Goal: Navigation & Orientation: Go to known website

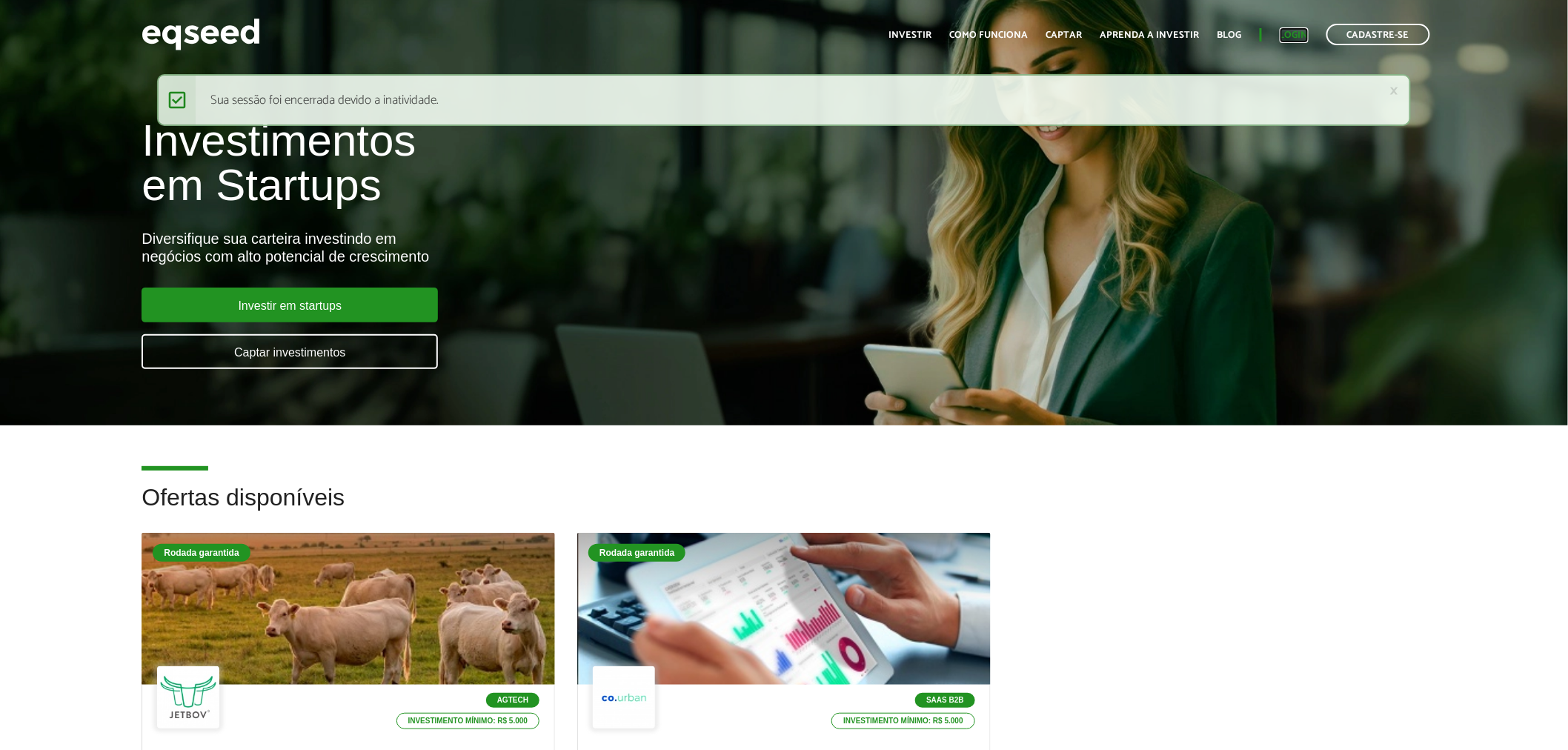
click at [1294, 30] on link "Login" at bounding box center [1294, 35] width 29 height 10
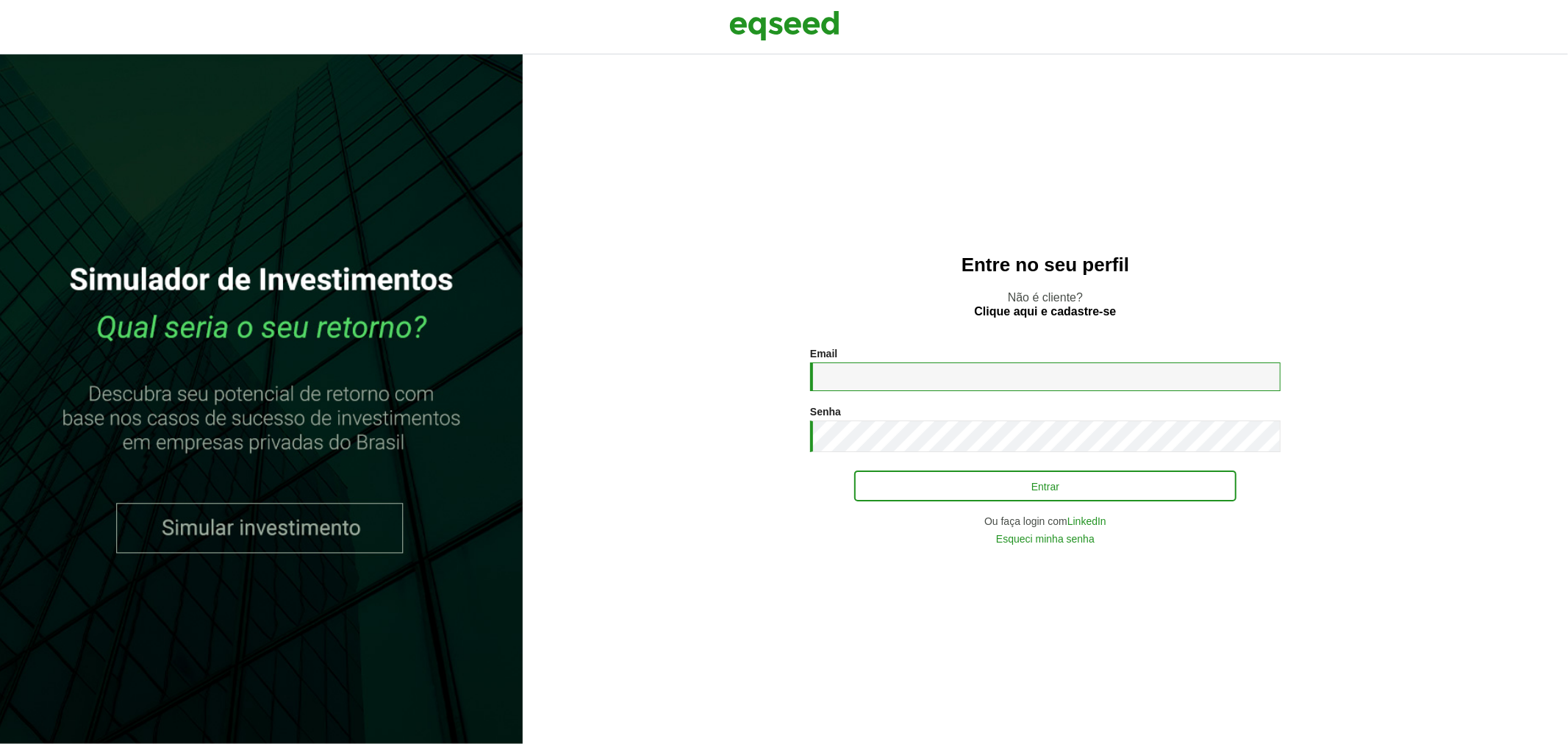
type input "**********"
click at [923, 488] on button "Entrar" at bounding box center [1045, 486] width 382 height 28
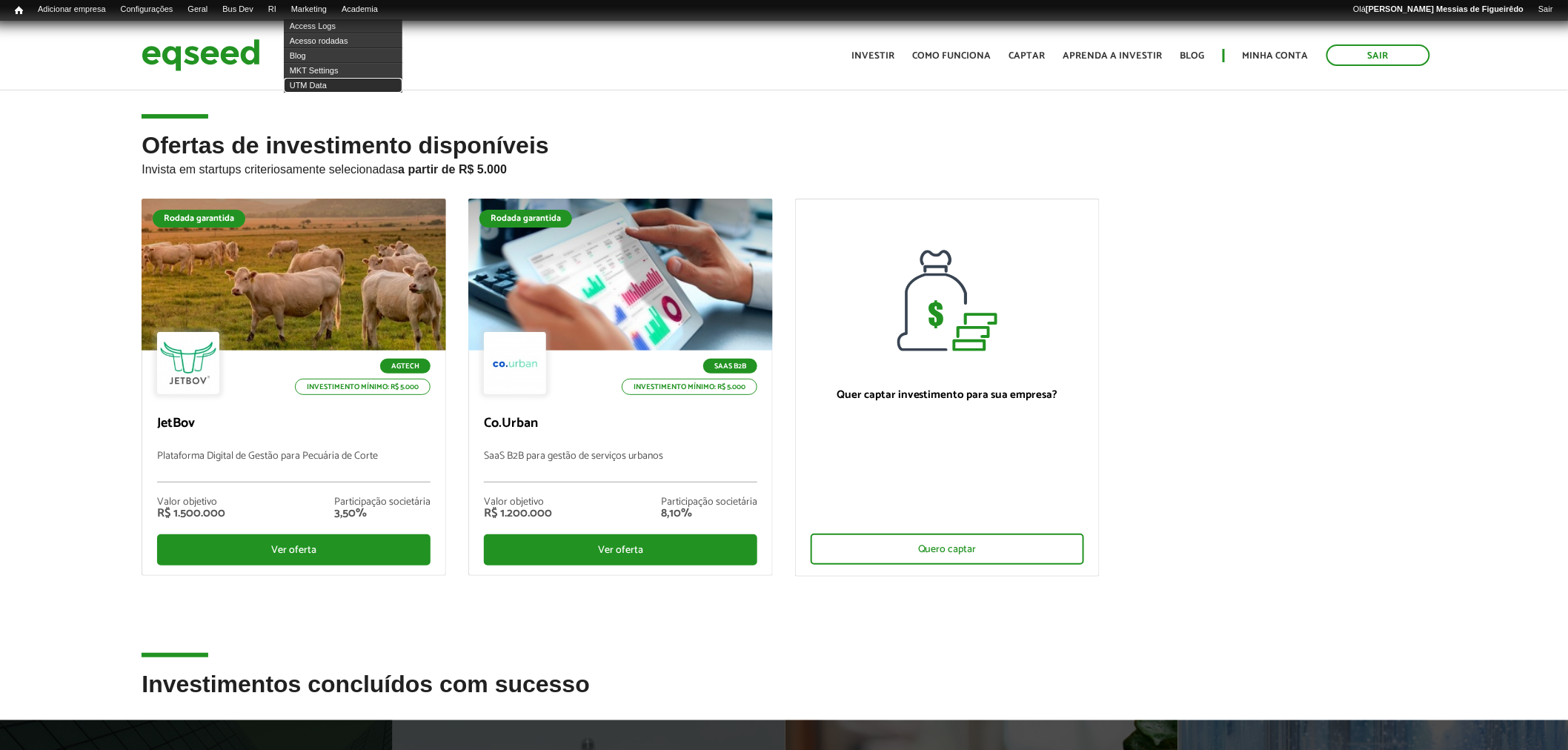
click at [318, 86] on link "UTM Data" at bounding box center [342, 85] width 118 height 15
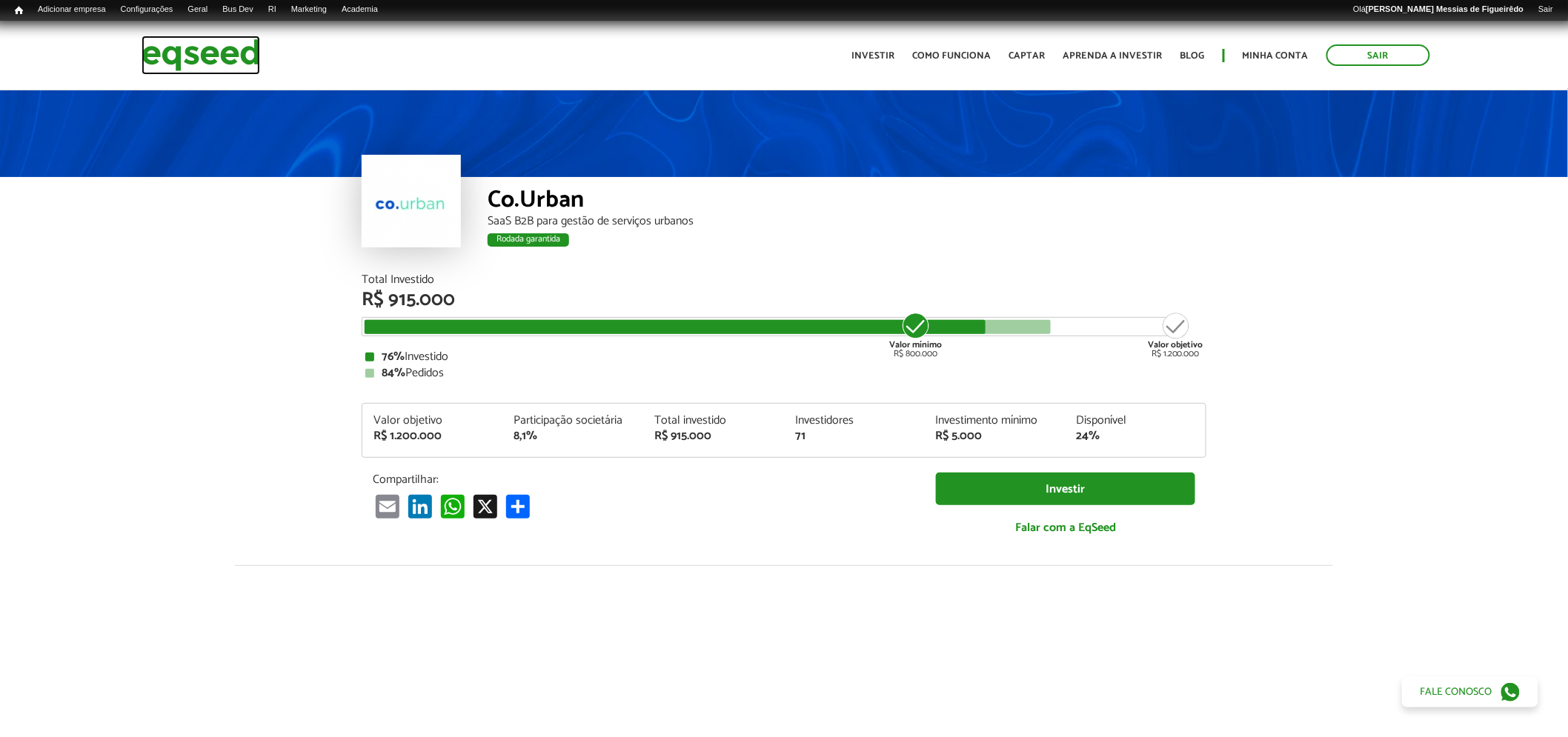
click at [201, 68] on img at bounding box center [200, 55] width 118 height 39
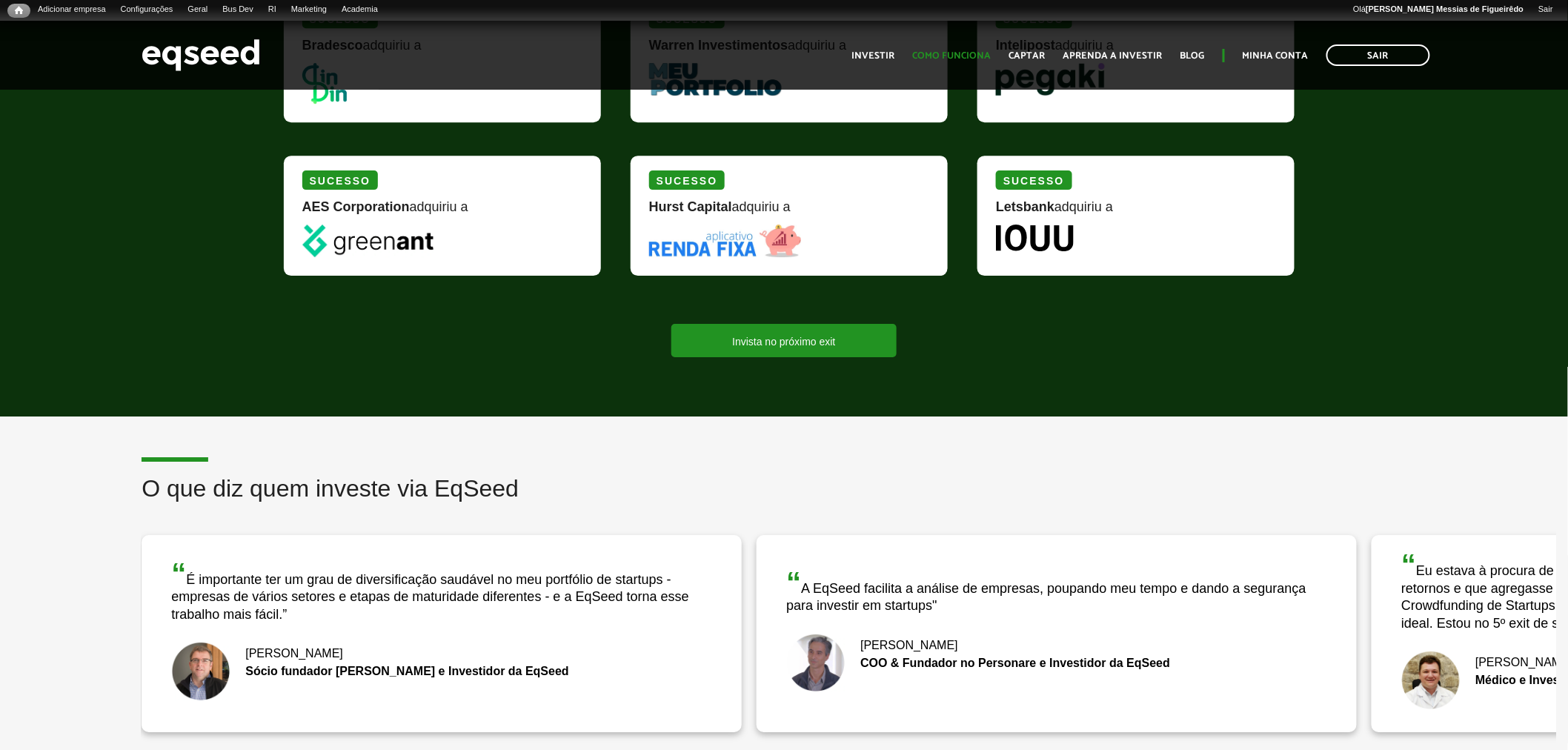
scroll to position [1892, 0]
click at [966, 56] on link "Como funciona" at bounding box center [952, 56] width 78 height 10
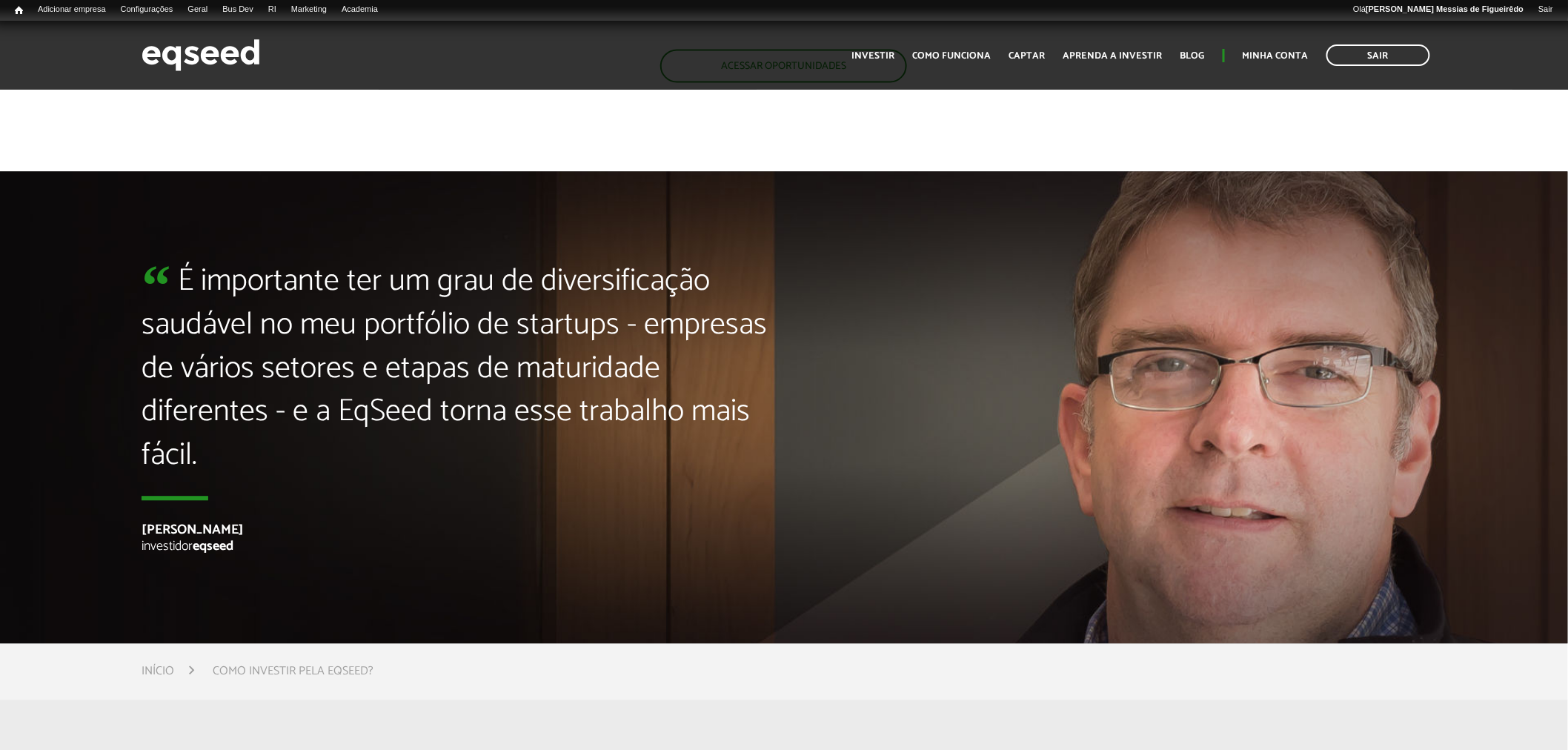
scroll to position [4158, 0]
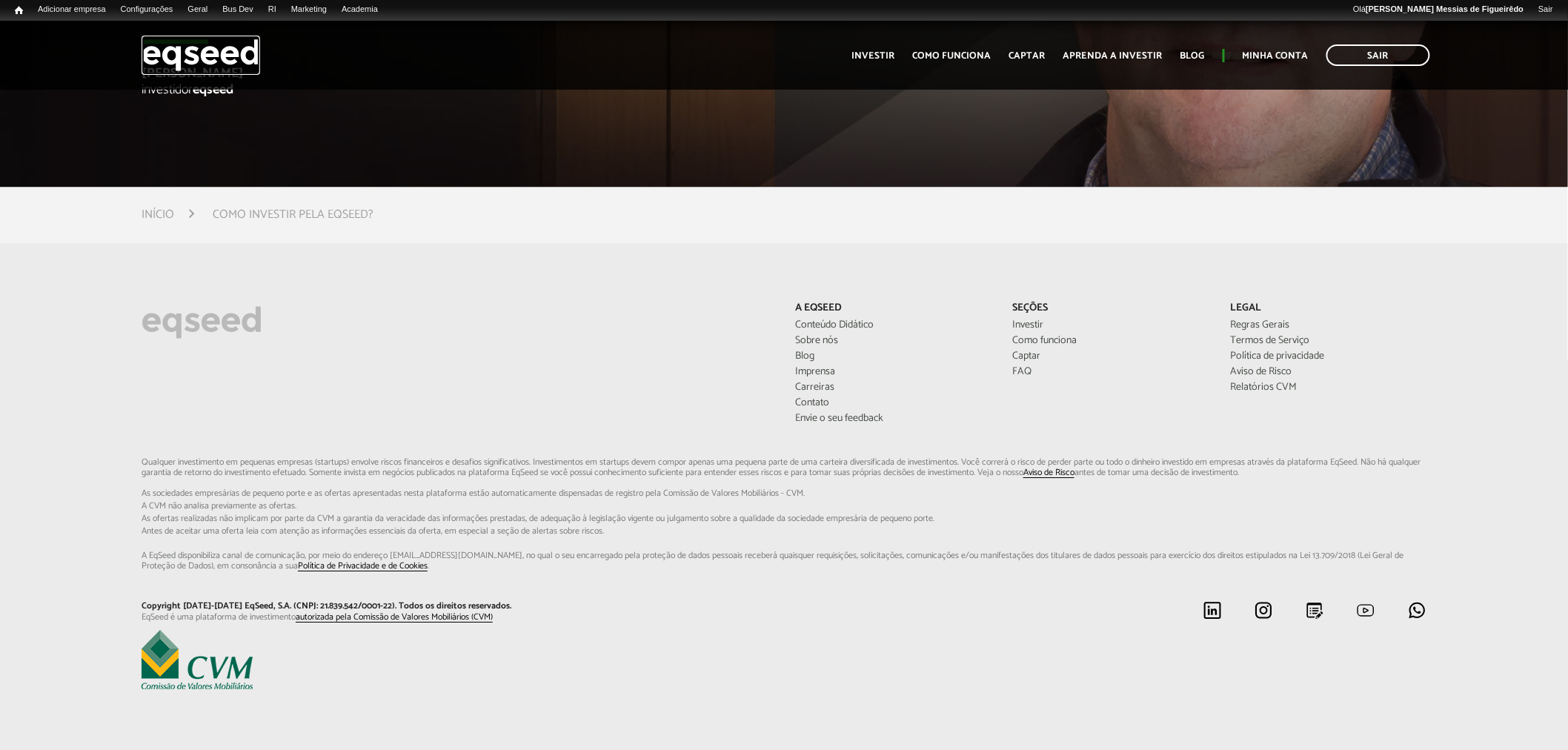
click at [212, 60] on img at bounding box center [200, 55] width 118 height 39
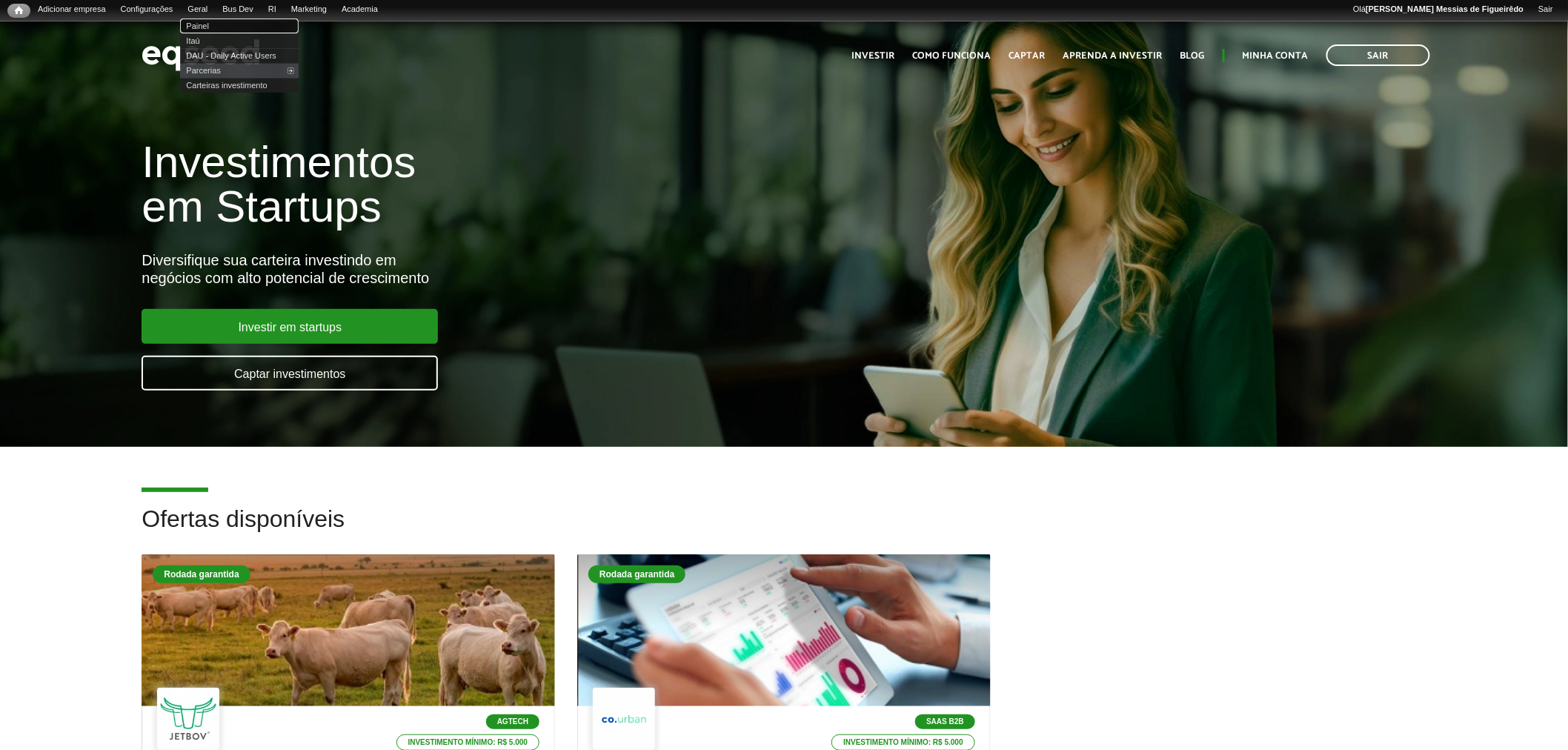
click at [212, 20] on link "Painel" at bounding box center [239, 26] width 118 height 15
